Goal: Submit feedback/report problem: Submit feedback/report problem

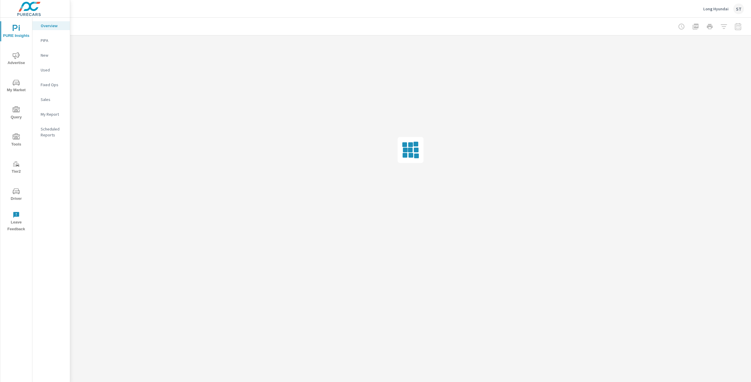
click at [19, 195] on span "Driver" at bounding box center [16, 195] width 28 height 14
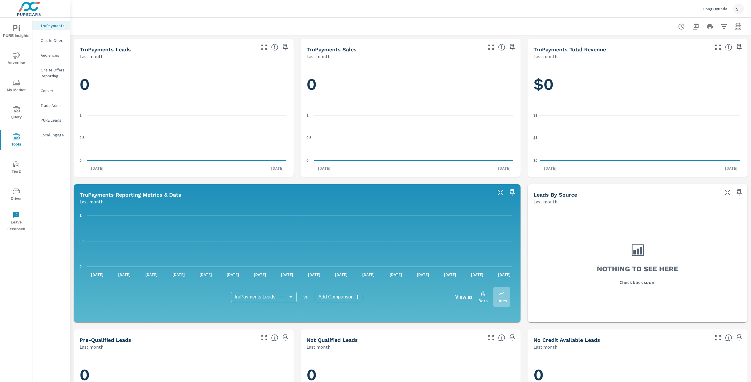
click at [9, 217] on span "Leave Feedback" at bounding box center [16, 221] width 28 height 21
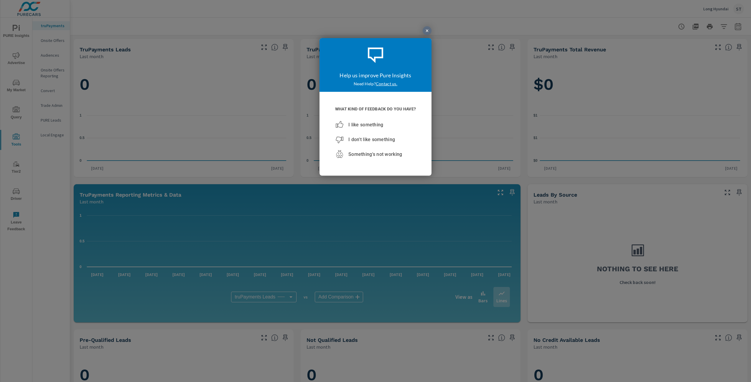
click at [13, 203] on div at bounding box center [375, 191] width 751 height 382
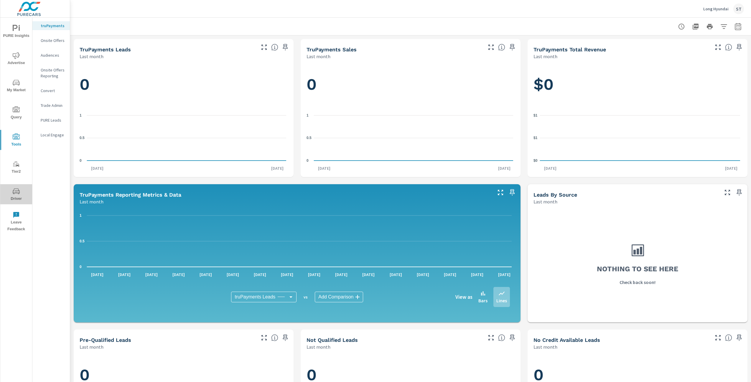
click at [13, 202] on button "Driver" at bounding box center [16, 194] width 32 height 20
